Goal: Transaction & Acquisition: Purchase product/service

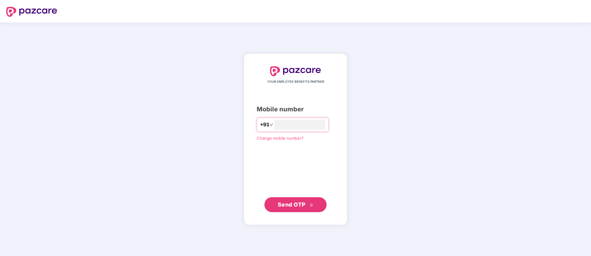
type input "**********"
click at [289, 206] on span "Send OTP" at bounding box center [292, 204] width 28 height 7
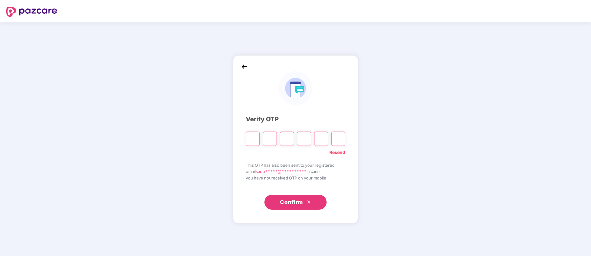
type input "*"
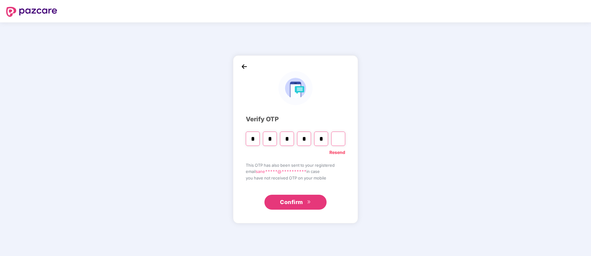
type input "*"
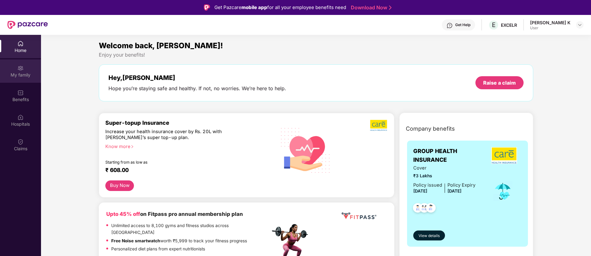
click at [23, 75] on div "My family" at bounding box center [20, 75] width 41 height 6
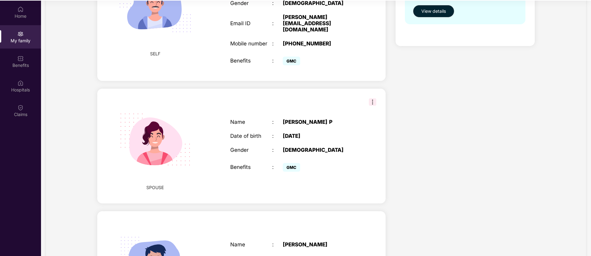
scroll to position [28, 0]
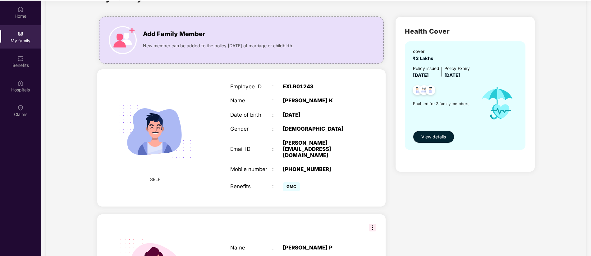
click at [373, 224] on img at bounding box center [372, 227] width 7 height 7
click at [424, 204] on div "Health Cover cover ₹3 Lakhs Policy issued [DATE] Policy Expiry [DATE] Enabled f…" at bounding box center [464, 235] width 149 height 447
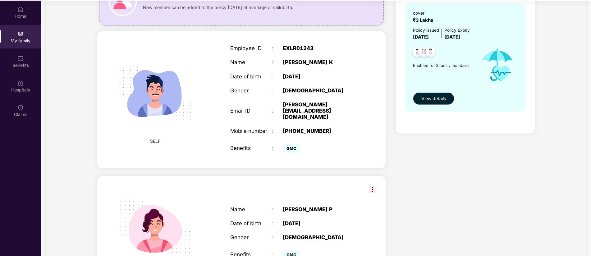
scroll to position [80, 0]
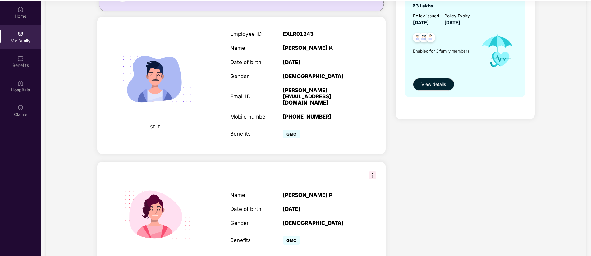
click at [337, 111] on div "Employee ID : EXLR01243 Name : [PERSON_NAME] K Date of birth : [DEMOGRAPHIC_DAT…" at bounding box center [293, 85] width 138 height 125
click at [344, 184] on div "Name : [PERSON_NAME] P Date of birth : [DEMOGRAPHIC_DATA] Gender : [DEMOGRAPHIC…" at bounding box center [293, 219] width 138 height 70
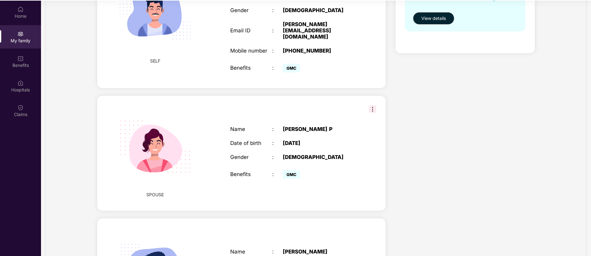
scroll to position [235, 0]
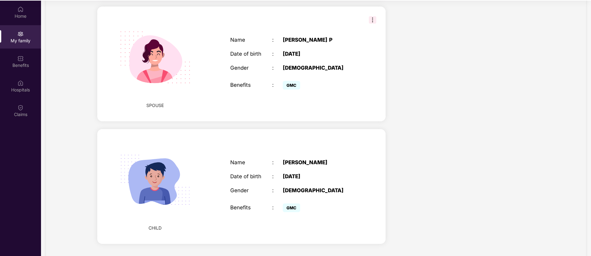
click at [345, 173] on div "Name : [PERSON_NAME] Date of birth : [DEMOGRAPHIC_DATA] Gender : [DEMOGRAPHIC_D…" at bounding box center [293, 186] width 138 height 70
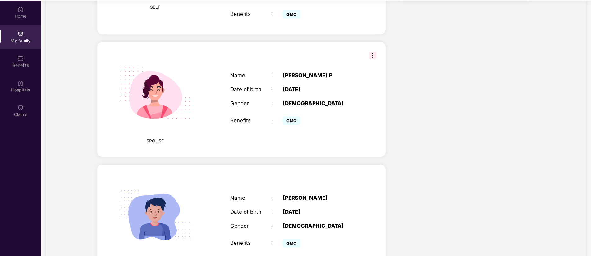
scroll to position [116, 0]
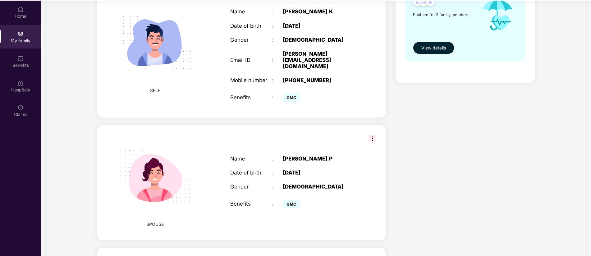
click at [457, 184] on div "Health Cover cover ₹3 Lakhs Policy issued [DATE] Policy Expiry [DATE] Enabled f…" at bounding box center [464, 146] width 149 height 447
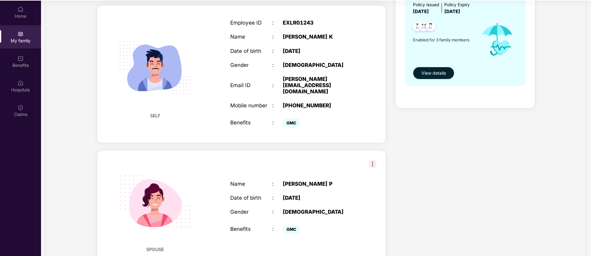
scroll to position [81, 0]
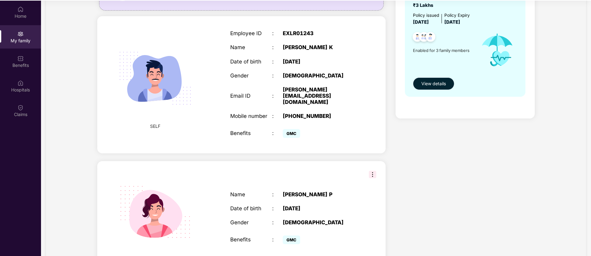
click at [433, 85] on span "View details" at bounding box center [433, 83] width 25 height 7
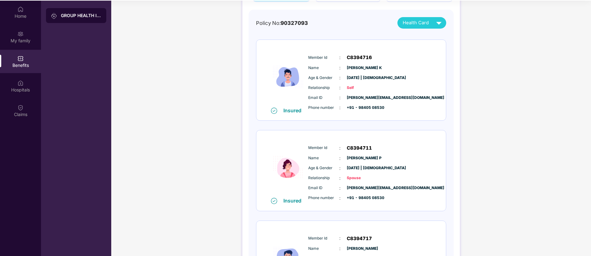
scroll to position [11, 0]
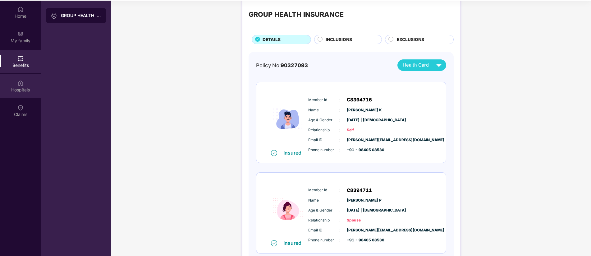
click at [17, 83] on img at bounding box center [20, 83] width 6 height 6
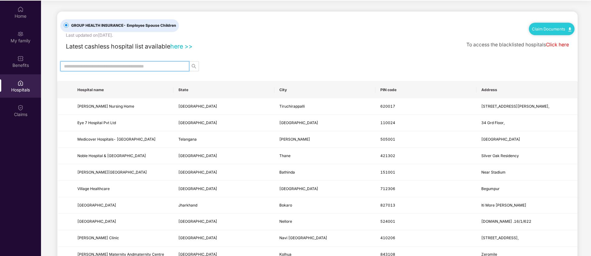
click at [124, 69] on input "text" at bounding box center [122, 66] width 116 height 7
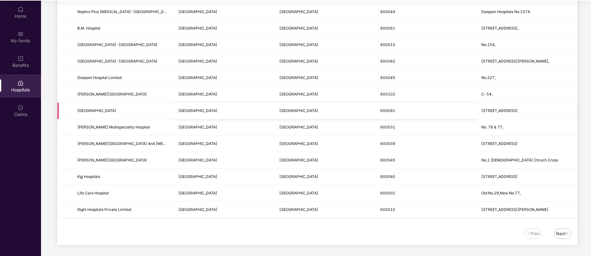
scroll to position [703, 0]
type input "*******"
click at [561, 231] on div "Next" at bounding box center [561, 232] width 10 height 7
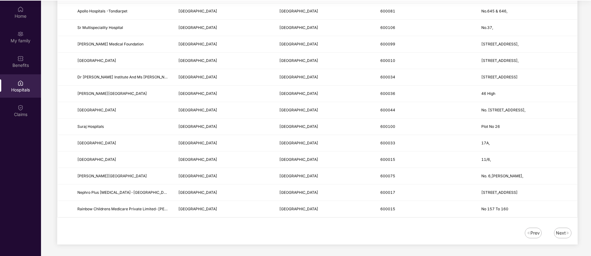
click at [561, 231] on div "Next" at bounding box center [561, 232] width 10 height 7
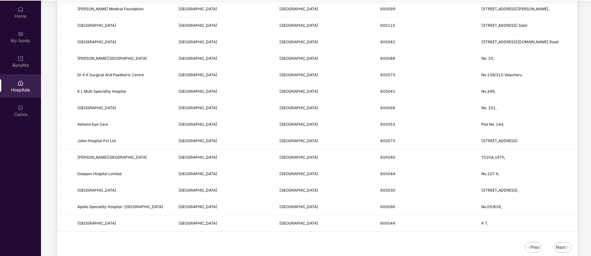
scroll to position [691, 0]
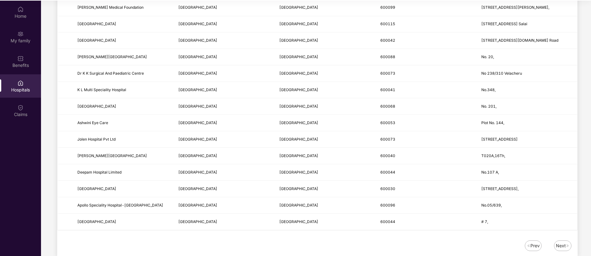
click at [561, 246] on div "Next" at bounding box center [561, 245] width 10 height 7
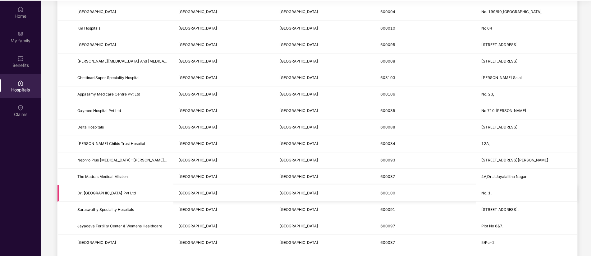
scroll to position [209, 0]
click at [22, 60] on img at bounding box center [20, 58] width 6 height 6
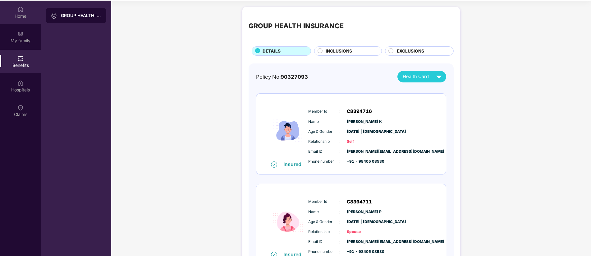
click at [25, 17] on div "Home" at bounding box center [20, 16] width 41 height 6
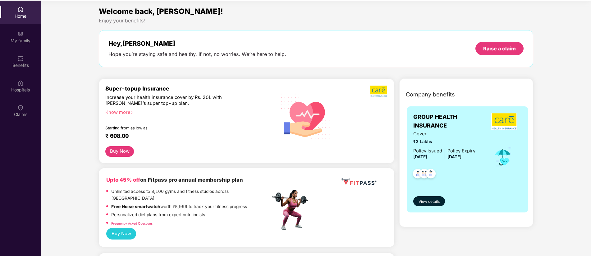
click at [122, 111] on div "Know more" at bounding box center [185, 111] width 161 height 4
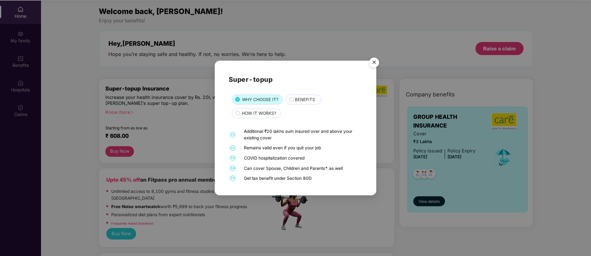
scroll to position [35, 0]
click at [302, 98] on span "BENEFITS" at bounding box center [305, 99] width 20 height 7
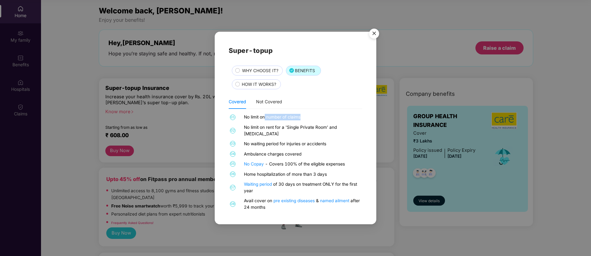
drag, startPoint x: 264, startPoint y: 120, endPoint x: 306, endPoint y: 120, distance: 41.9
click at [306, 120] on div "No limit on number of claims" at bounding box center [302, 117] width 117 height 7
drag, startPoint x: 255, startPoint y: 132, endPoint x: 346, endPoint y: 131, distance: 90.7
click at [346, 131] on div "No limit on rent for a 'Single Private Room' and [MEDICAL_DATA]" at bounding box center [302, 130] width 117 height 13
drag, startPoint x: 260, startPoint y: 142, endPoint x: 320, endPoint y: 144, distance: 60.6
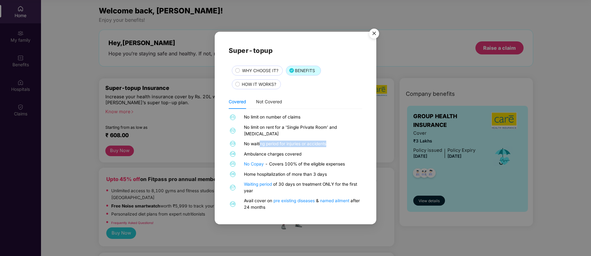
click at [320, 144] on div "01 No limit on number of claims 02 No limit on rent for a 'Single Private Room'…" at bounding box center [296, 162] width 134 height 96
drag, startPoint x: 275, startPoint y: 152, endPoint x: 306, endPoint y: 152, distance: 30.7
click at [306, 152] on div "Ambulance charges covered" at bounding box center [302, 154] width 117 height 7
click at [250, 86] on span "HOW IT WORKS?" at bounding box center [259, 84] width 34 height 7
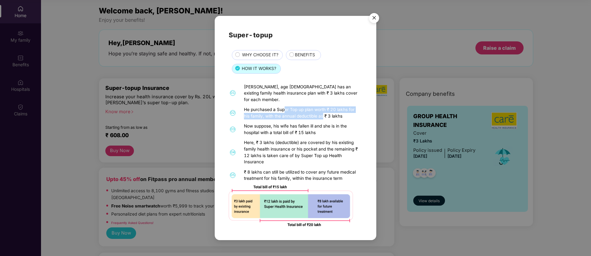
drag, startPoint x: 285, startPoint y: 107, endPoint x: 323, endPoint y: 114, distance: 38.7
click at [323, 114] on div "He purchased a Super Top up plan worth ₹ 20 lakhs for his family, with the annu…" at bounding box center [302, 112] width 117 height 13
click at [373, 20] on img "Close" at bounding box center [373, 18] width 17 height 17
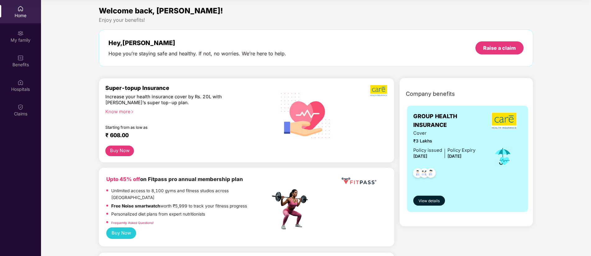
drag, startPoint x: 130, startPoint y: 152, endPoint x: 179, endPoint y: 142, distance: 50.3
click at [179, 142] on div "Super-topup Insurance Increase your health insurance cover by Rs. 20L with [PER…" at bounding box center [246, 120] width 282 height 72
drag, startPoint x: 128, startPoint y: 151, endPoint x: 157, endPoint y: 148, distance: 29.0
click at [157, 148] on div "Buy Now" at bounding box center [246, 150] width 282 height 11
click at [124, 111] on div "Know more" at bounding box center [185, 111] width 161 height 4
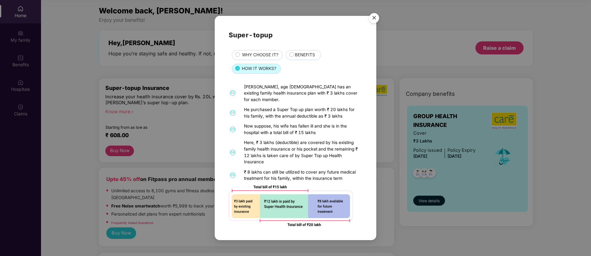
click at [263, 58] on span "WHY CHOOSE IT?" at bounding box center [260, 55] width 36 height 7
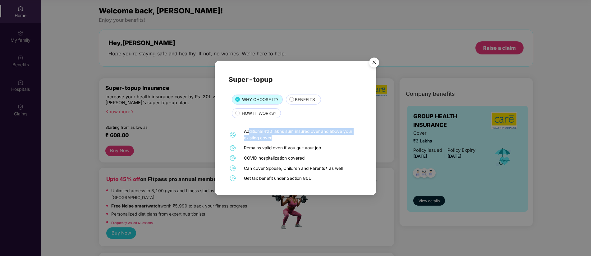
drag, startPoint x: 248, startPoint y: 132, endPoint x: 289, endPoint y: 136, distance: 40.8
click at [289, 136] on div "Additional ₹20 lakhs sum insured over and above your existing cover" at bounding box center [302, 134] width 117 height 13
drag, startPoint x: 259, startPoint y: 167, endPoint x: 329, endPoint y: 166, distance: 69.9
click at [329, 166] on div "Can cover Spouse, Children and Parents* as well" at bounding box center [302, 168] width 117 height 7
click at [316, 168] on div "Can cover Spouse, Children and Parents* as well" at bounding box center [302, 168] width 117 height 7
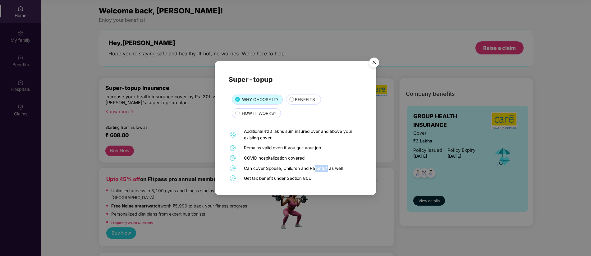
drag, startPoint x: 313, startPoint y: 167, endPoint x: 326, endPoint y: 167, distance: 13.1
click at [326, 167] on div "Can cover Spouse, Children and Parents* as well" at bounding box center [302, 168] width 117 height 7
click at [324, 181] on div "Get tax benefit under Section 80D" at bounding box center [302, 178] width 117 height 7
click at [303, 102] on span "BENEFITS" at bounding box center [305, 99] width 20 height 7
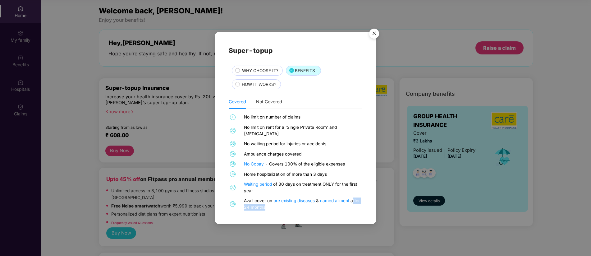
drag, startPoint x: 276, startPoint y: 203, endPoint x: 246, endPoint y: 203, distance: 30.4
click at [246, 203] on div "Avail cover on pre existing diseases & named ailment after 24 months" at bounding box center [302, 203] width 117 height 13
drag, startPoint x: 258, startPoint y: 188, endPoint x: 240, endPoint y: 177, distance: 20.6
click at [240, 177] on div "01 No limit on number of claims 02 No limit on rent for a 'Single Private Room'…" at bounding box center [296, 162] width 134 height 96
drag, startPoint x: 266, startPoint y: 106, endPoint x: 275, endPoint y: 107, distance: 9.4
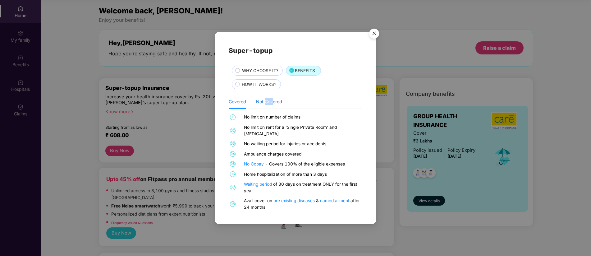
click at [275, 105] on div "Not Covered" at bounding box center [269, 101] width 26 height 7
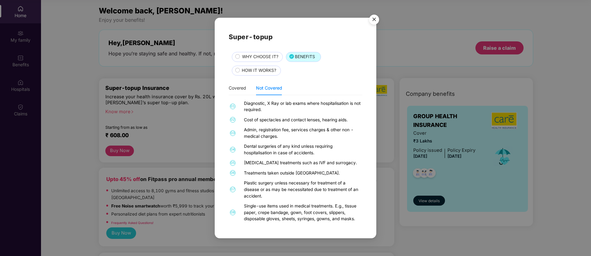
click at [272, 107] on div "Diagnostic, X Ray or lab exams where hospitalisation is not required." at bounding box center [302, 106] width 117 height 13
drag, startPoint x: 280, startPoint y: 102, endPoint x: 286, endPoint y: 108, distance: 8.1
click at [286, 108] on div "Diagnostic, X Ray or lab exams where hospitalisation is not required." at bounding box center [302, 106] width 117 height 13
drag, startPoint x: 259, startPoint y: 119, endPoint x: 352, endPoint y: 122, distance: 92.6
click at [352, 122] on div "Cost of spectacles and contact lenses, hearing aids." at bounding box center [302, 119] width 117 height 7
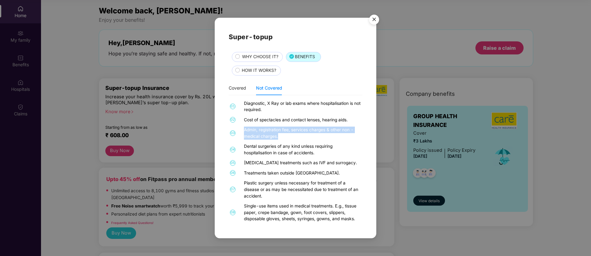
drag, startPoint x: 243, startPoint y: 131, endPoint x: 284, endPoint y: 135, distance: 40.3
click at [284, 135] on div "Admin, registration fee, services charges & other non - medical charges." at bounding box center [302, 132] width 117 height 13
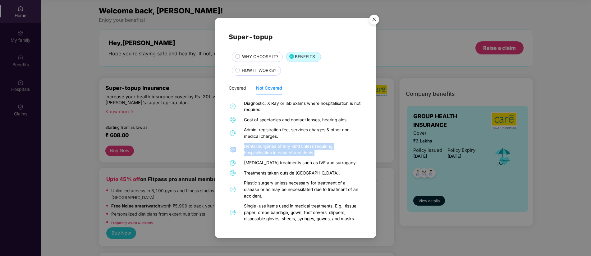
drag, startPoint x: 241, startPoint y: 147, endPoint x: 320, endPoint y: 154, distance: 78.9
click at [320, 154] on div "04 Dental surgeries of any kind unless requiring hospitalisation in case of acc…" at bounding box center [296, 149] width 134 height 13
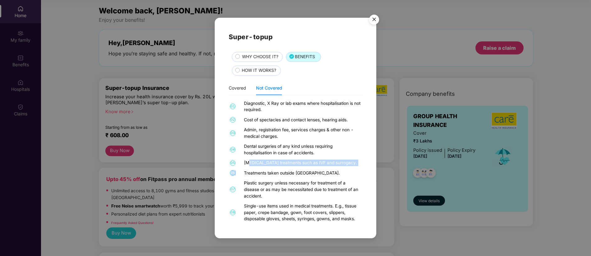
drag, startPoint x: 248, startPoint y: 165, endPoint x: 334, endPoint y: 168, distance: 87.0
click at [334, 168] on div "01 Diagnostic, X Ray or lab exams where hospitalisation is not required. 02 Cos…" at bounding box center [296, 162] width 134 height 124
click at [249, 187] on div "Plastic surgery unless necessary for treatment of a disease or as may be necess…" at bounding box center [302, 189] width 117 height 19
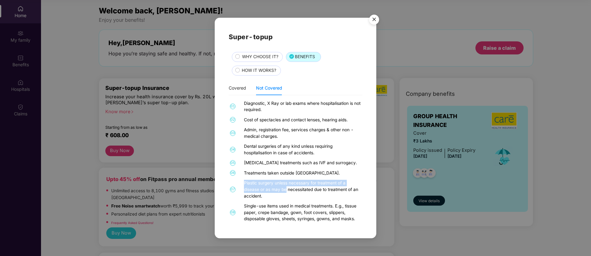
drag, startPoint x: 242, startPoint y: 183, endPoint x: 285, endPoint y: 189, distance: 43.9
click at [285, 189] on div "07 Plastic surgery unless necessary for treatment of a disease or as may be nec…" at bounding box center [296, 189] width 134 height 19
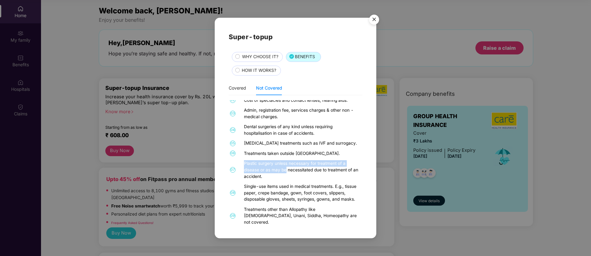
scroll to position [24, 0]
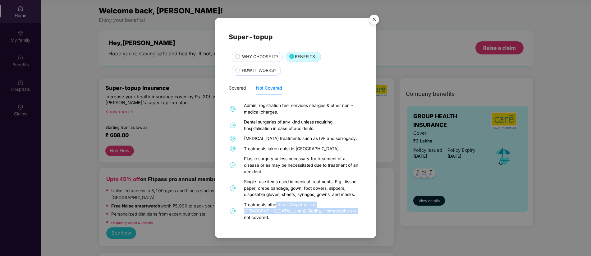
drag, startPoint x: 276, startPoint y: 206, endPoint x: 315, endPoint y: 211, distance: 39.1
click at [315, 211] on div "Treatments other than Allopathy like [DEMOGRAPHIC_DATA], Unani, Siddha, Homeopa…" at bounding box center [302, 210] width 117 height 19
drag, startPoint x: 266, startPoint y: 222, endPoint x: 320, endPoint y: 220, distance: 54.1
click at [320, 224] on div "Treatment at home on cashless basis." at bounding box center [302, 227] width 117 height 7
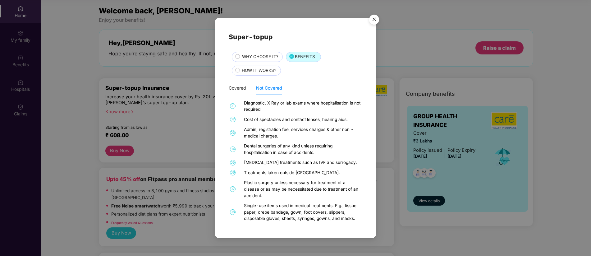
scroll to position [0, 0]
click at [375, 21] on img "Close" at bounding box center [373, 20] width 17 height 17
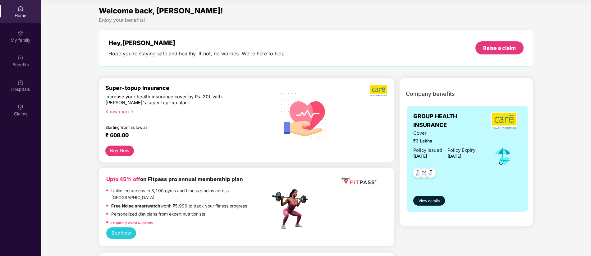
click at [127, 153] on button "Buy Now" at bounding box center [119, 150] width 29 height 11
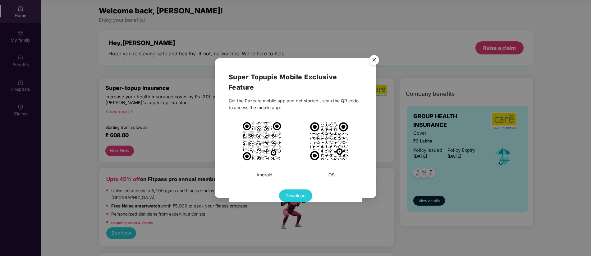
click at [375, 59] on img "Close" at bounding box center [373, 60] width 17 height 17
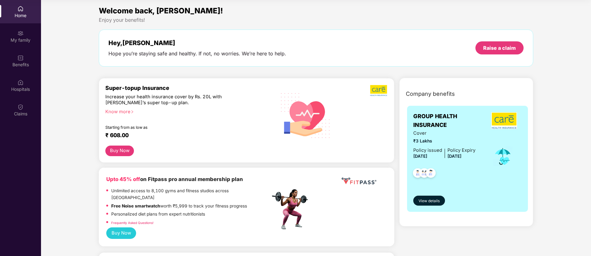
click at [351, 135] on div at bounding box center [364, 114] width 47 height 61
click at [113, 113] on div "Know more" at bounding box center [185, 111] width 161 height 4
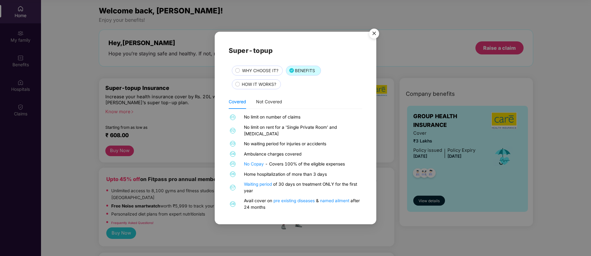
click at [260, 89] on div "HOW IT WORKS?" at bounding box center [258, 84] width 39 height 7
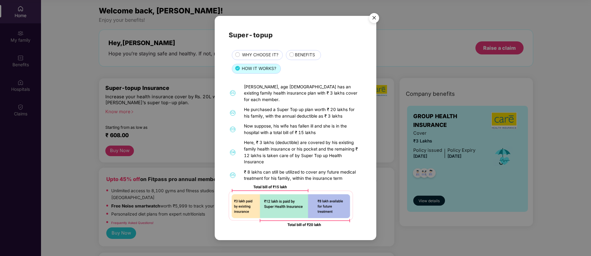
click at [372, 24] on img "Close" at bounding box center [373, 18] width 17 height 17
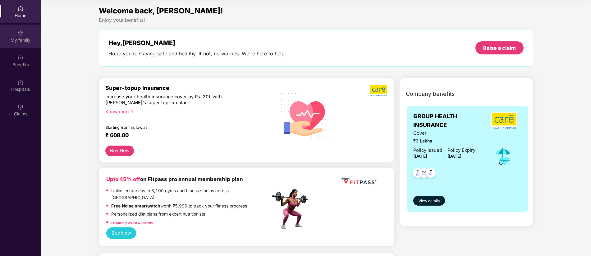
click at [17, 35] on div "My family" at bounding box center [20, 36] width 41 height 23
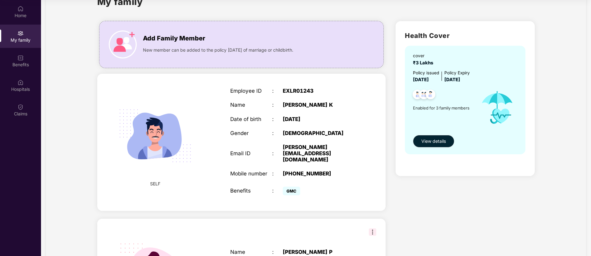
scroll to position [22, 0]
drag, startPoint x: 436, startPoint y: 62, endPoint x: 409, endPoint y: 64, distance: 26.4
click at [409, 64] on div "cover ₹3 Lakhs Policy issued [DATE] Policy Expiry [DATE] Enabled for 3 family m…" at bounding box center [465, 100] width 121 height 108
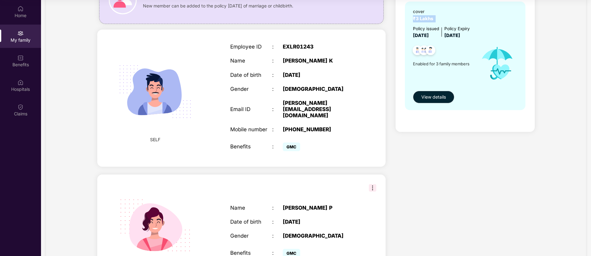
scroll to position [0, 0]
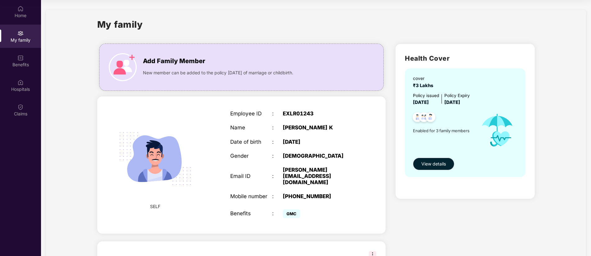
click at [57, 11] on div "My family Add Family Member New member can be added to the policy [DATE] of mar…" at bounding box center [316, 251] width 540 height 483
click at [21, 16] on div "Home" at bounding box center [20, 15] width 41 height 6
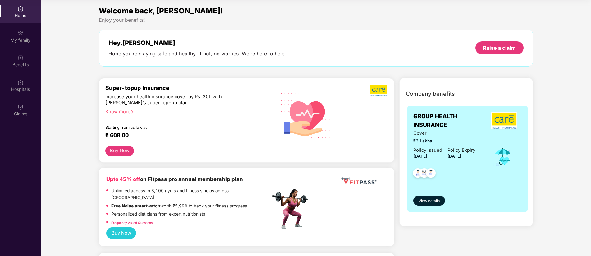
click at [118, 110] on div "Know more" at bounding box center [185, 111] width 161 height 4
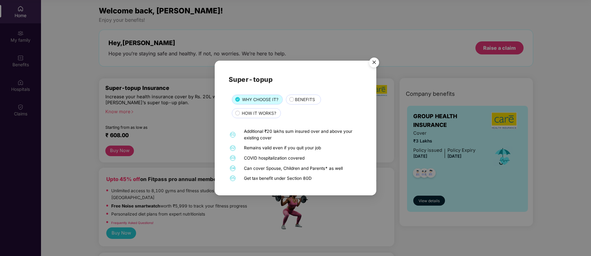
drag, startPoint x: 244, startPoint y: 147, endPoint x: 327, endPoint y: 146, distance: 83.2
click at [327, 146] on div "Remains valid even if you quit your job" at bounding box center [302, 147] width 117 height 7
click at [373, 63] on img "Close" at bounding box center [373, 63] width 17 height 17
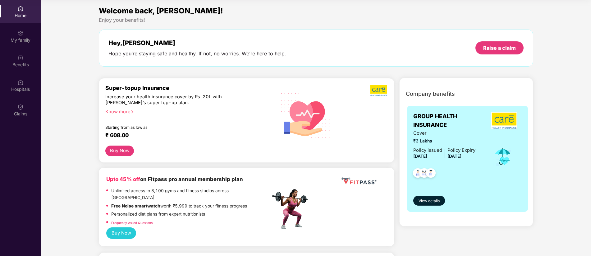
click at [184, 145] on div "Buy Now" at bounding box center [246, 150] width 282 height 11
click at [123, 111] on div "Know more" at bounding box center [185, 111] width 161 height 4
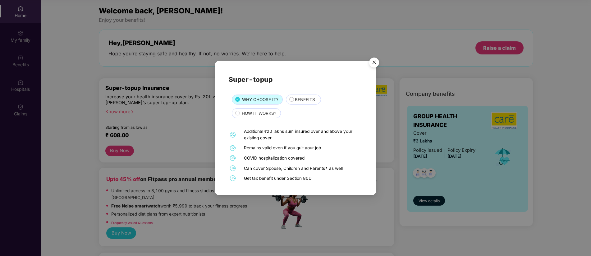
click at [320, 149] on div "Remains valid even if you quit your job" at bounding box center [302, 147] width 117 height 7
click at [321, 149] on div "Remains valid even if you quit your job" at bounding box center [302, 147] width 117 height 7
drag, startPoint x: 321, startPoint y: 149, endPoint x: 255, endPoint y: 150, distance: 66.5
click at [255, 150] on div "Remains valid even if you quit your job" at bounding box center [302, 147] width 117 height 7
click at [373, 61] on img "Close" at bounding box center [373, 63] width 17 height 17
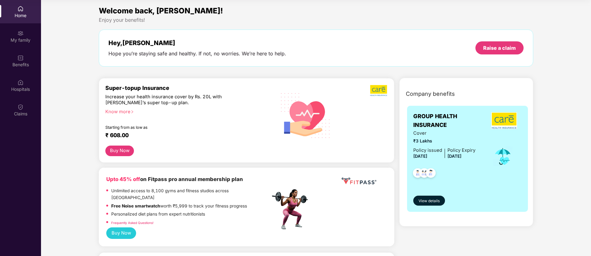
click at [238, 127] on div "Starting from as low as" at bounding box center [174, 127] width 138 height 4
